Goal: Task Accomplishment & Management: Use online tool/utility

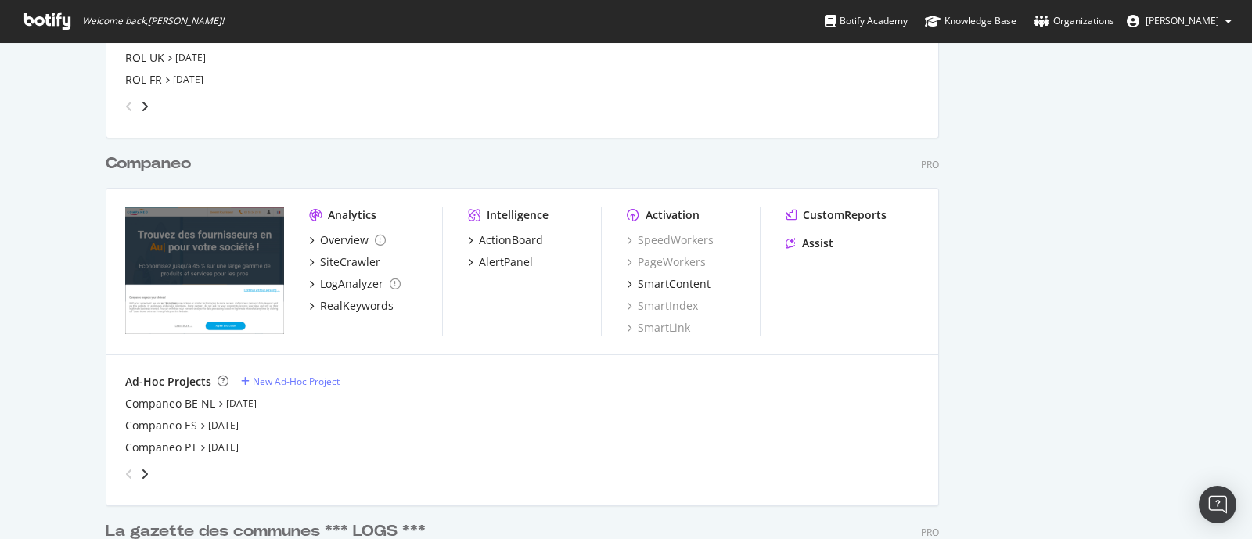
scroll to position [2445, 0]
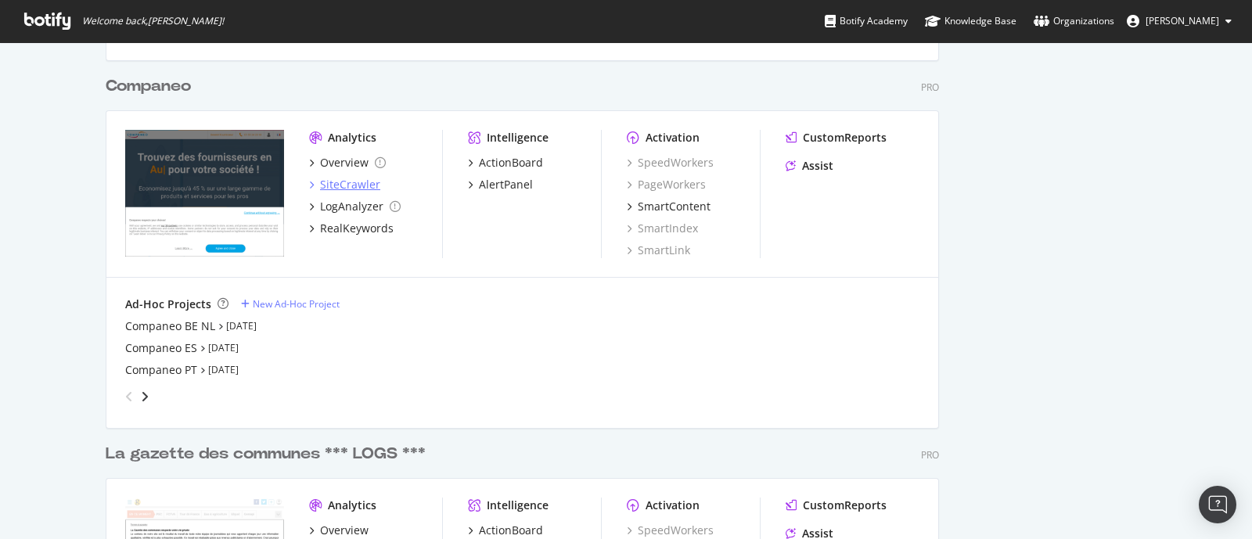
click at [340, 177] on div "SiteCrawler" at bounding box center [350, 185] width 60 height 16
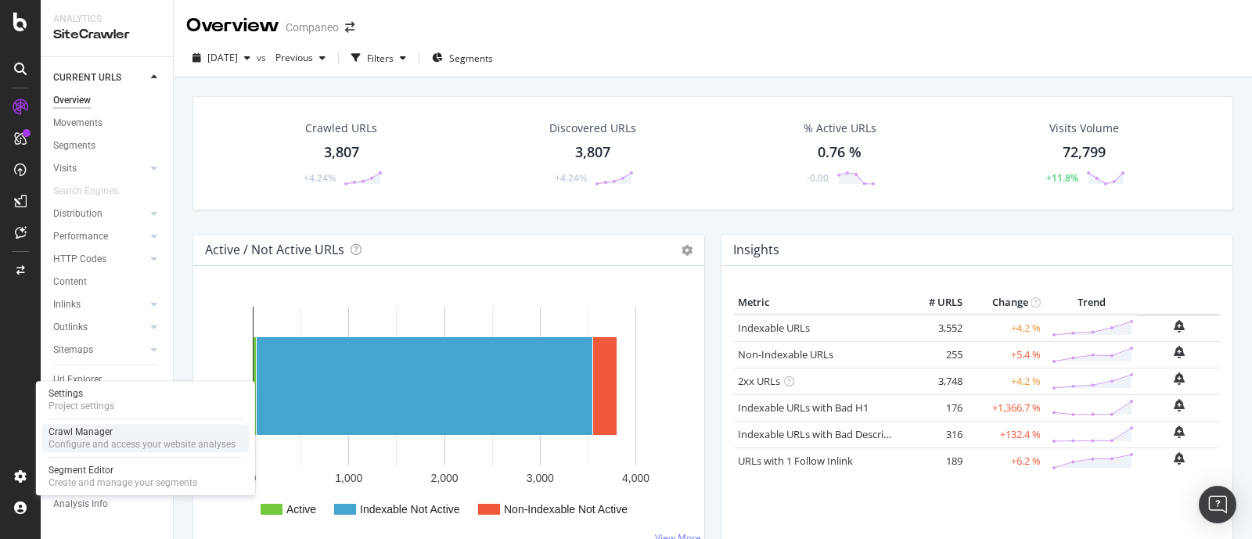
click at [110, 434] on div "Crawl Manager" at bounding box center [142, 432] width 187 height 13
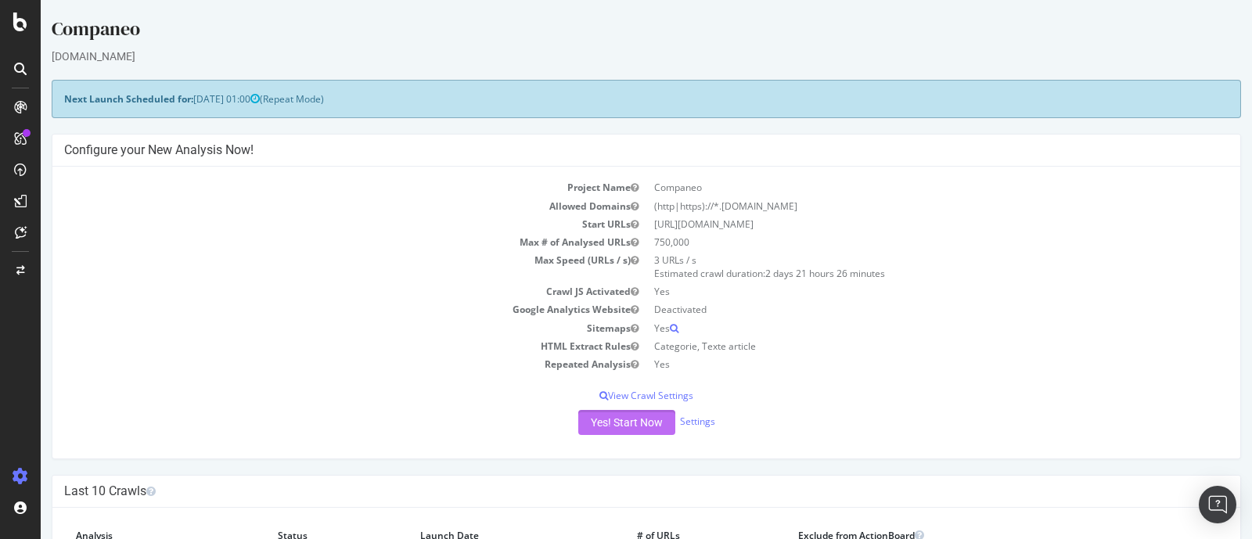
click at [586, 418] on button "Yes! Start Now" at bounding box center [626, 422] width 97 height 25
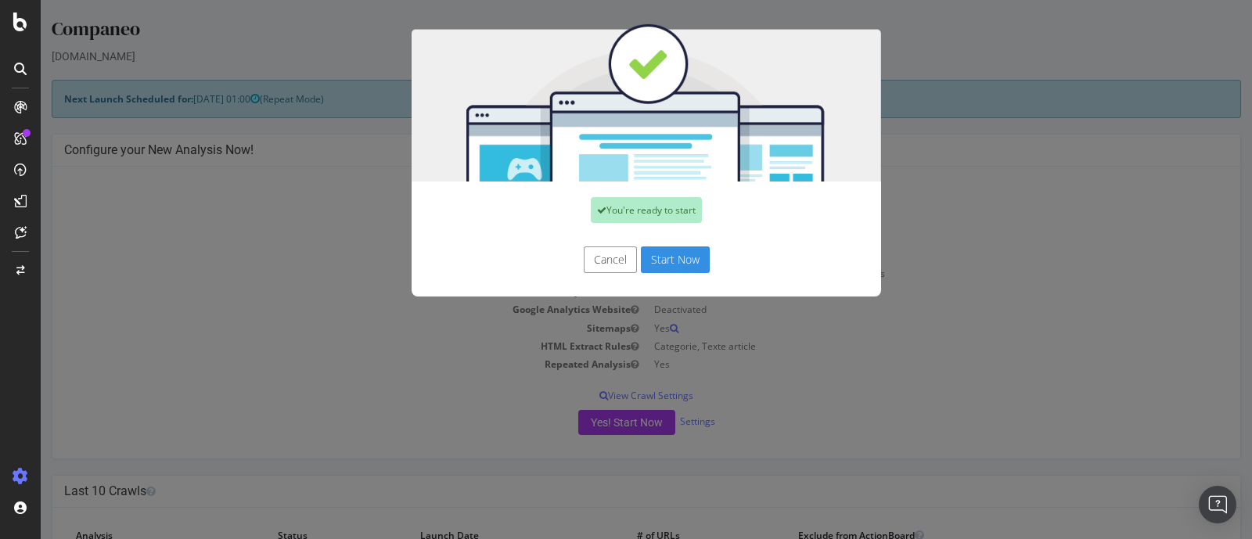
click at [672, 262] on button "Start Now" at bounding box center [675, 260] width 69 height 27
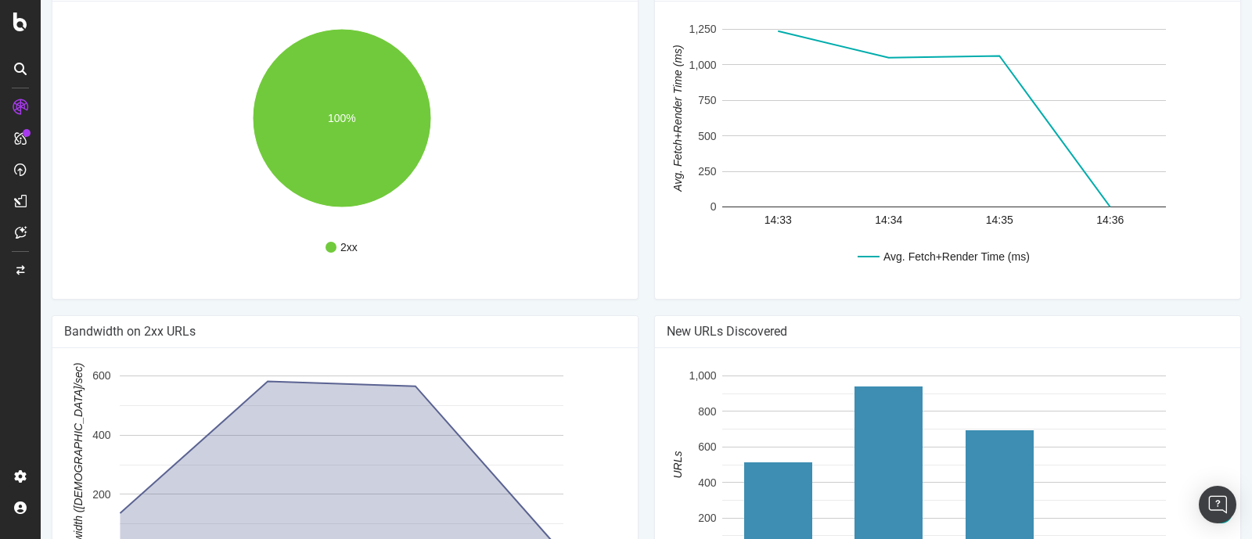
scroll to position [859, 0]
